Goal: Book appointment/travel/reservation

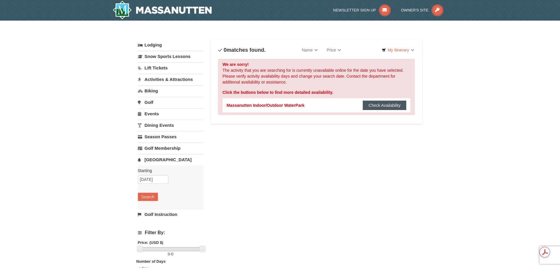
click at [380, 103] on button "Check Availability" at bounding box center [385, 105] width 44 height 9
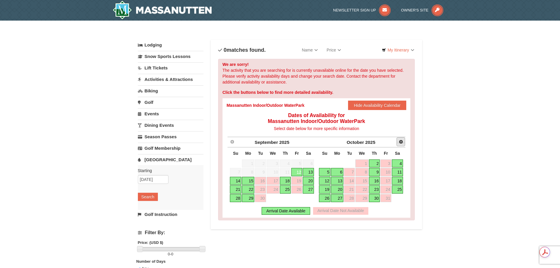
click at [404, 141] on link "Next" at bounding box center [401, 141] width 9 height 9
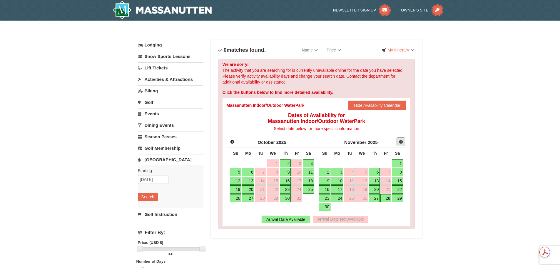
click at [401, 141] on span "Next" at bounding box center [401, 141] width 5 height 5
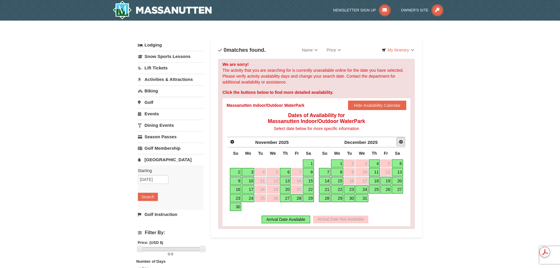
click at [401, 141] on span "Next" at bounding box center [401, 141] width 5 height 5
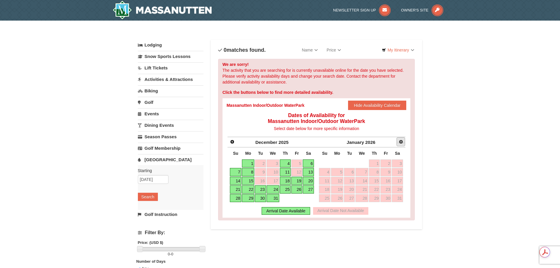
click at [401, 141] on span "Next" at bounding box center [401, 141] width 5 height 5
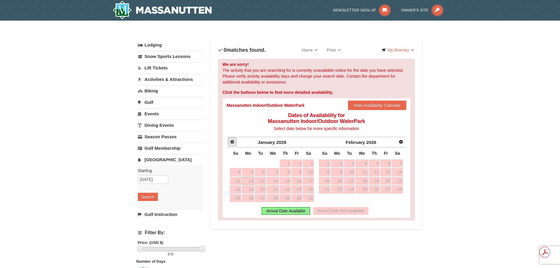
click at [230, 142] on span "Prev" at bounding box center [232, 141] width 5 height 5
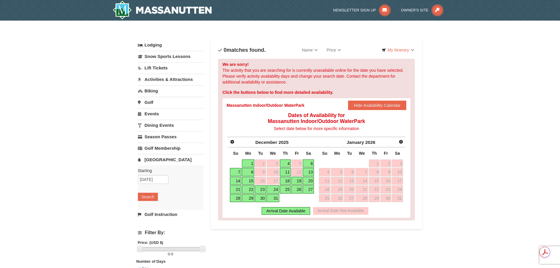
click at [308, 191] on link "27" at bounding box center [308, 189] width 11 height 8
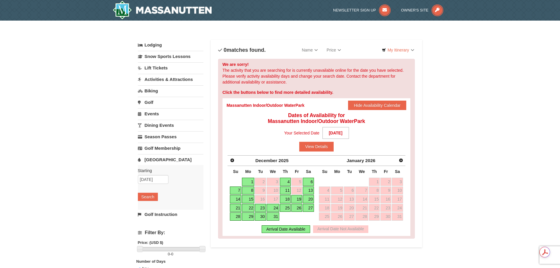
click at [251, 218] on link "29" at bounding box center [248, 216] width 12 height 8
click at [305, 209] on link "27" at bounding box center [308, 208] width 11 height 8
click at [315, 149] on button "View Details" at bounding box center [316, 146] width 34 height 9
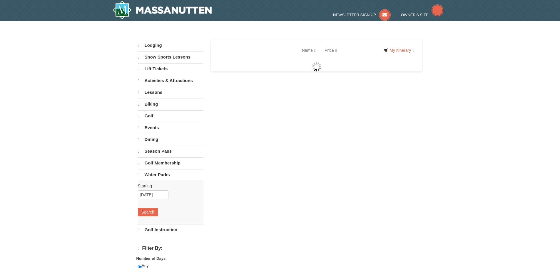
select select "9"
